Goal: Task Accomplishment & Management: Use online tool/utility

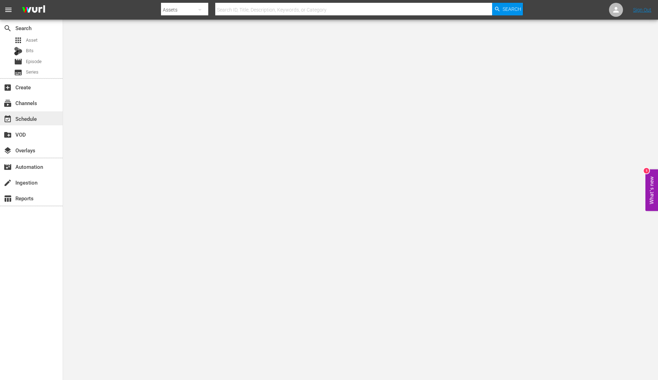
click at [20, 124] on div "event_available Schedule" at bounding box center [31, 118] width 63 height 14
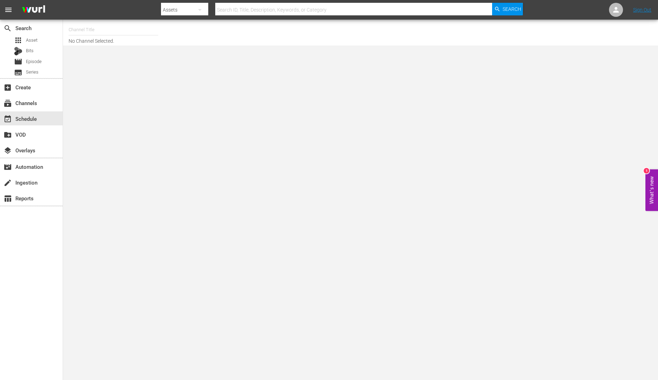
click at [93, 27] on input "text" at bounding box center [114, 29] width 90 height 17
click at [116, 50] on div "Tiny House Nation (675 - aenetworks_tinyhousenation_1)" at bounding box center [164, 49] width 181 height 17
type input "Tiny House Nation (675 - aenetworks_tinyhousenation_1)"
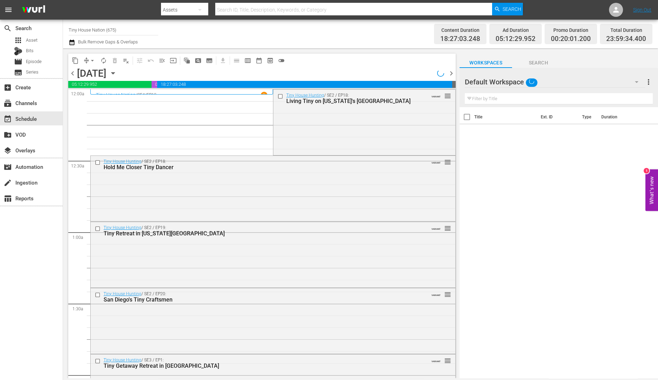
click at [452, 74] on span "chevron_right" at bounding box center [451, 73] width 9 height 9
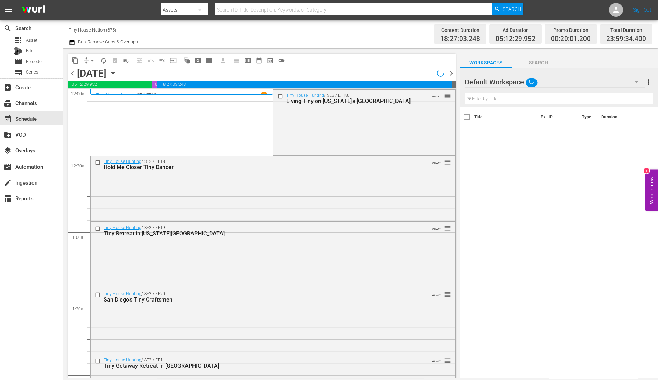
click at [452, 74] on span "chevron_right" at bounding box center [451, 73] width 9 height 9
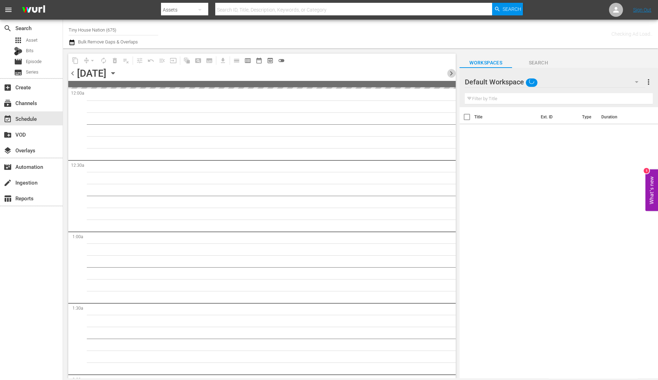
click at [452, 74] on span "chevron_right" at bounding box center [451, 73] width 9 height 9
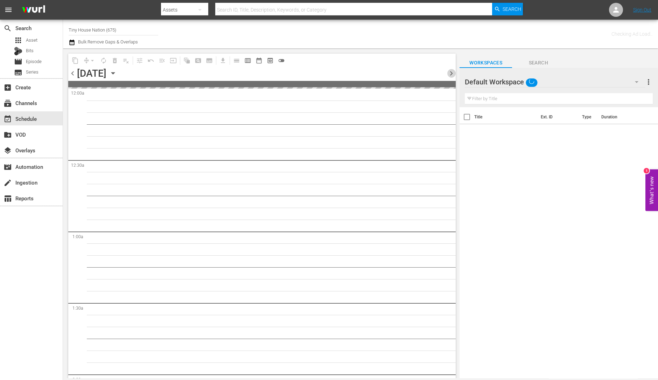
click at [452, 74] on span "chevron_right" at bounding box center [451, 73] width 9 height 9
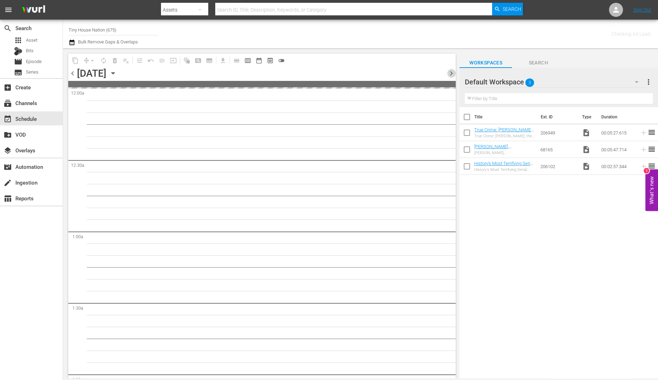
click at [452, 74] on span "chevron_right" at bounding box center [451, 73] width 9 height 9
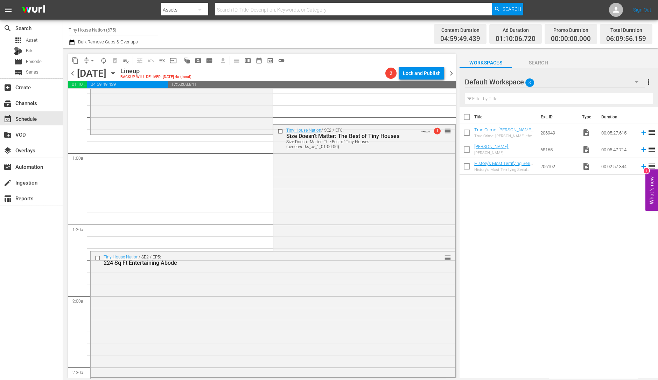
scroll to position [87, 0]
